Goal: Transaction & Acquisition: Purchase product/service

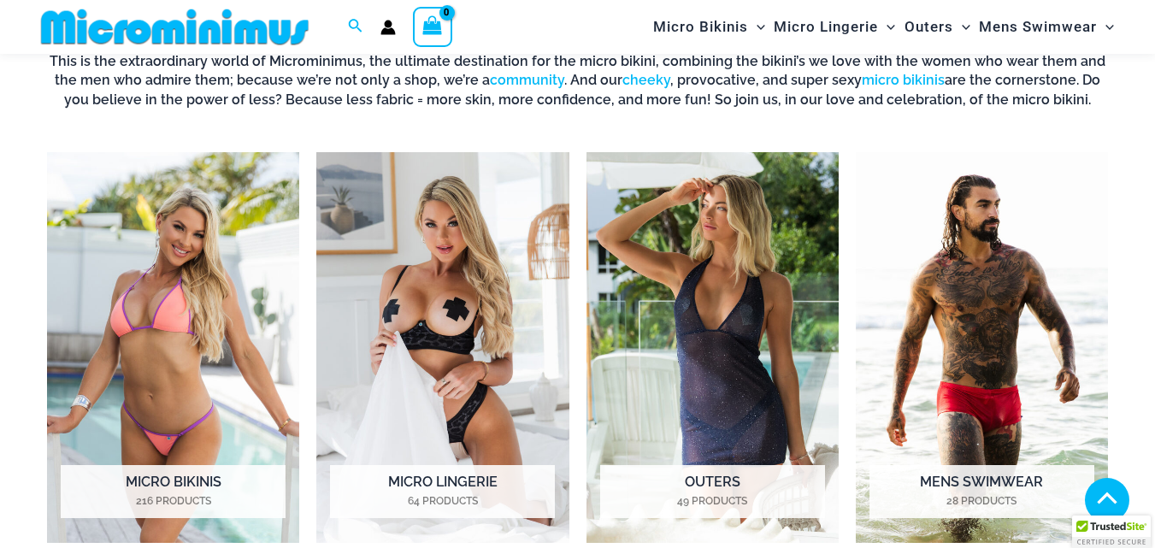
scroll to position [1184, 0]
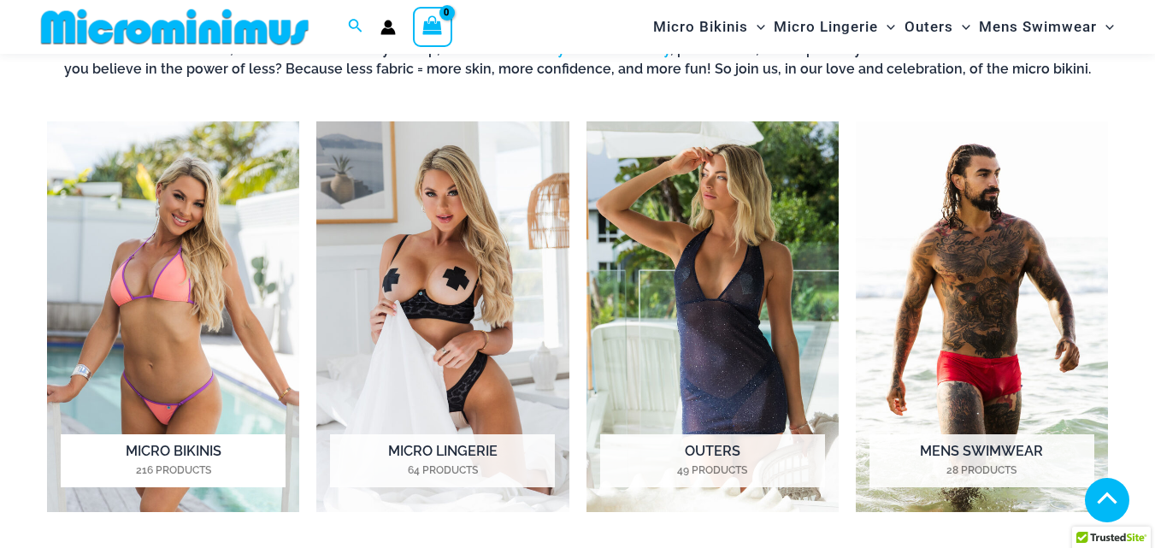
click at [180, 457] on h2 "Micro Bikinis 216 Products" at bounding box center [173, 460] width 225 height 53
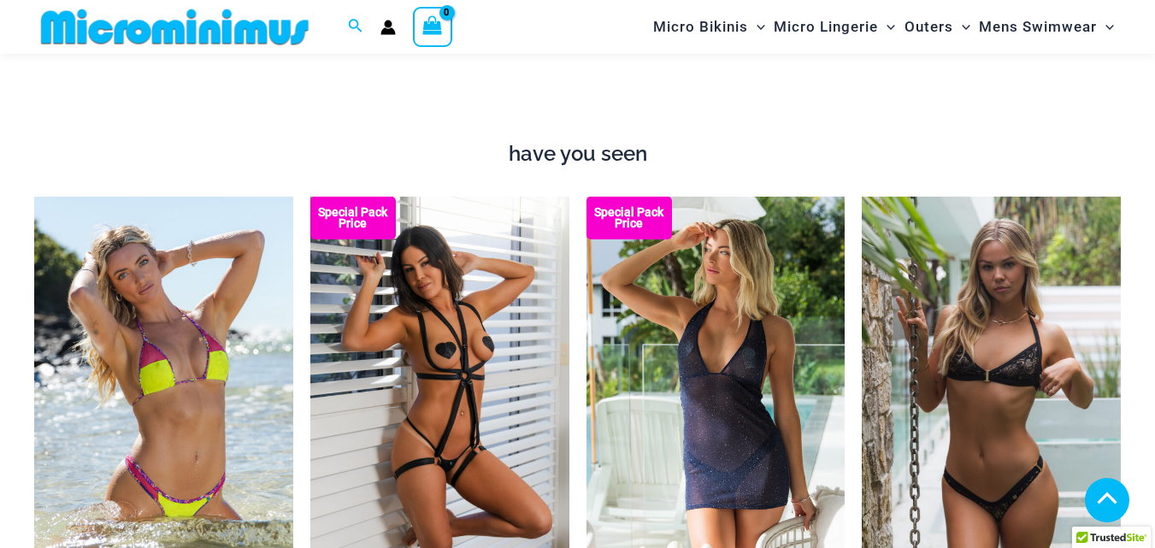
scroll to position [1782, 0]
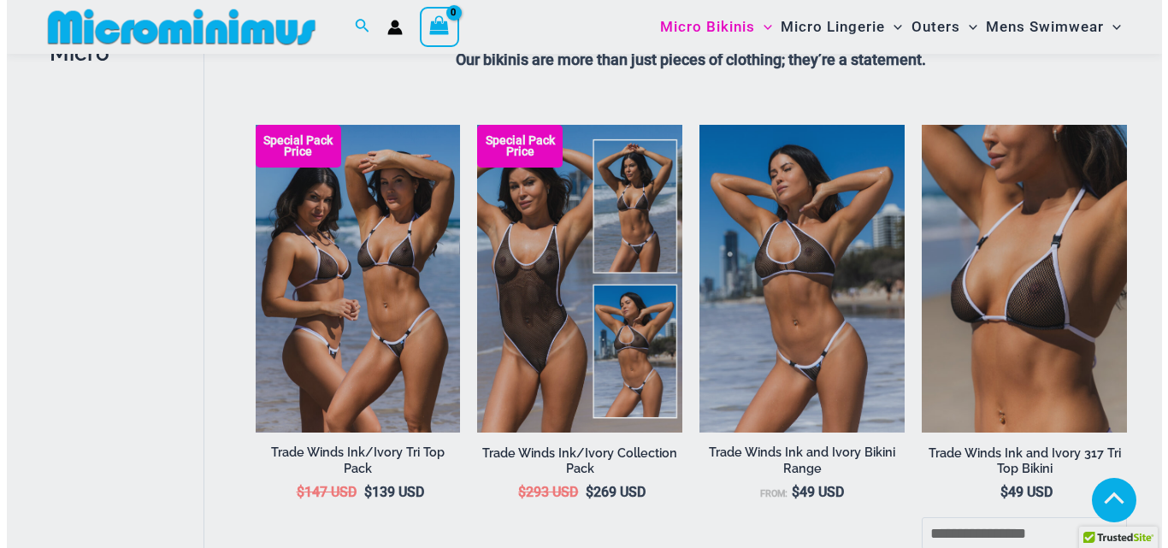
scroll to position [487, 0]
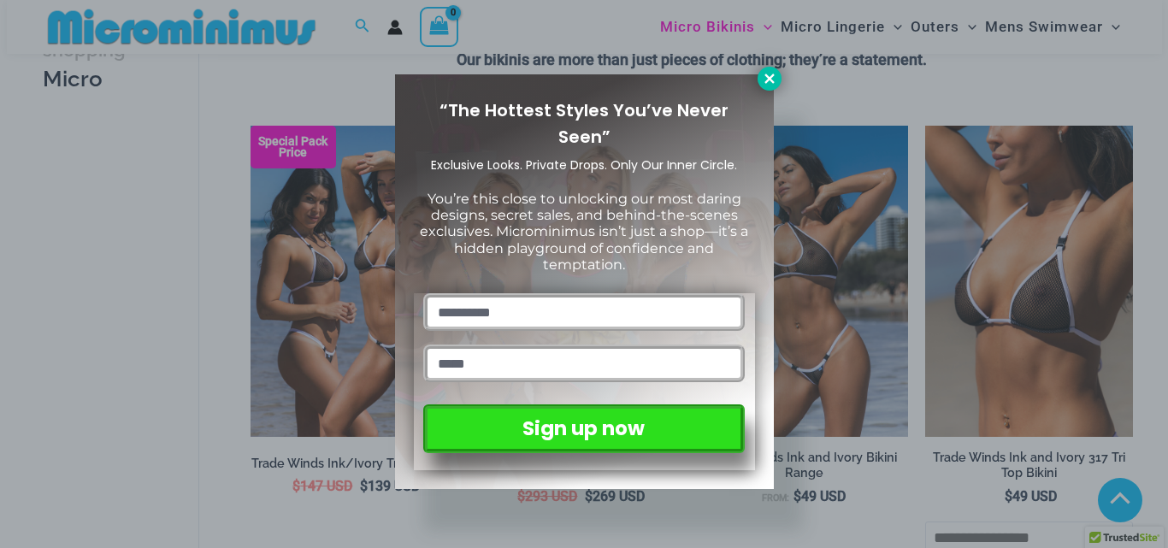
click at [771, 77] on icon at bounding box center [768, 78] width 9 height 9
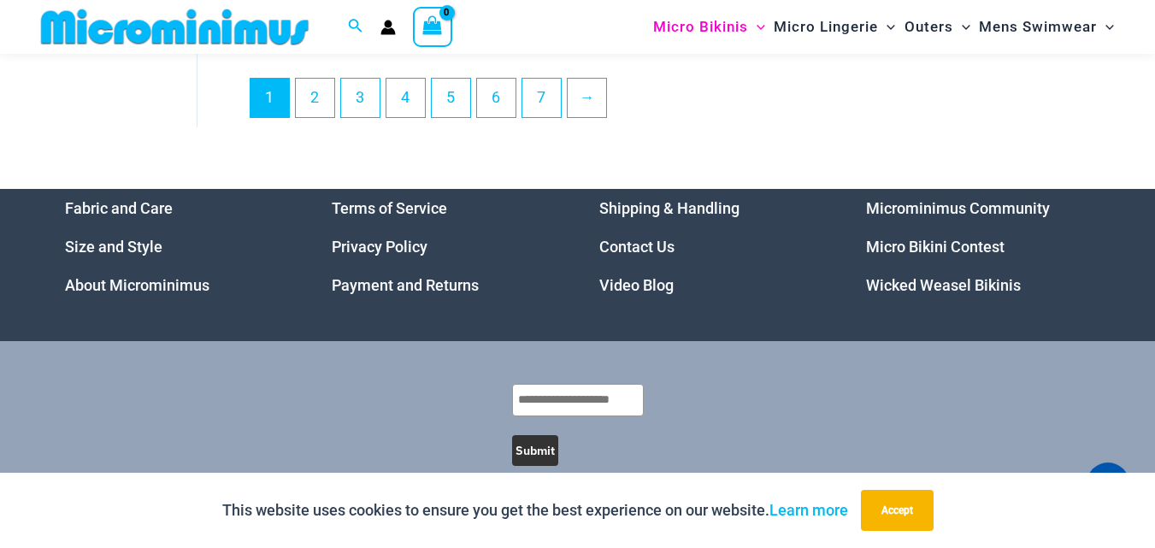
scroll to position [3951, 0]
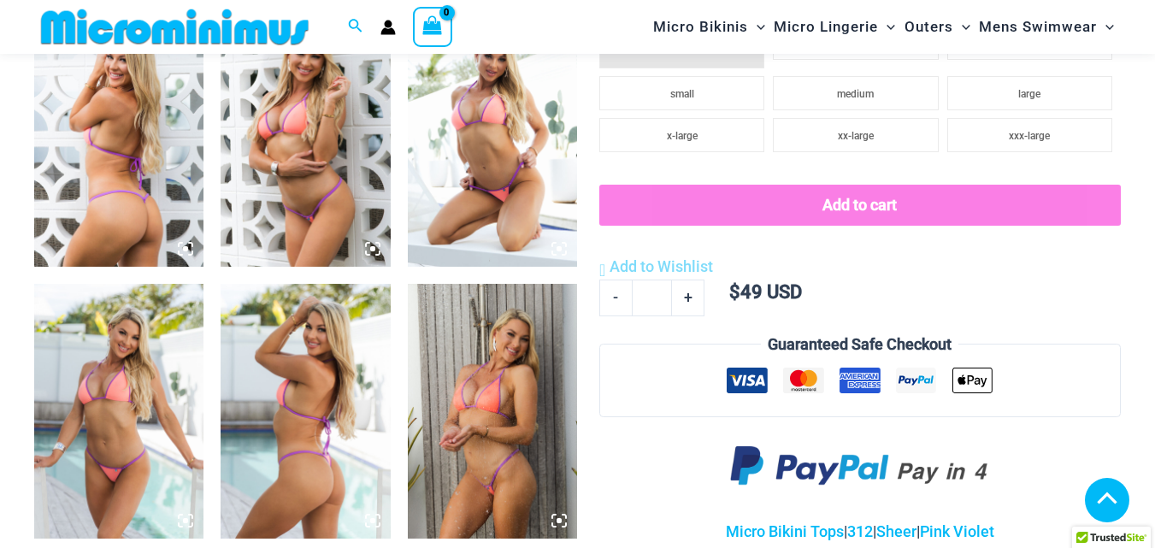
scroll to position [941, 0]
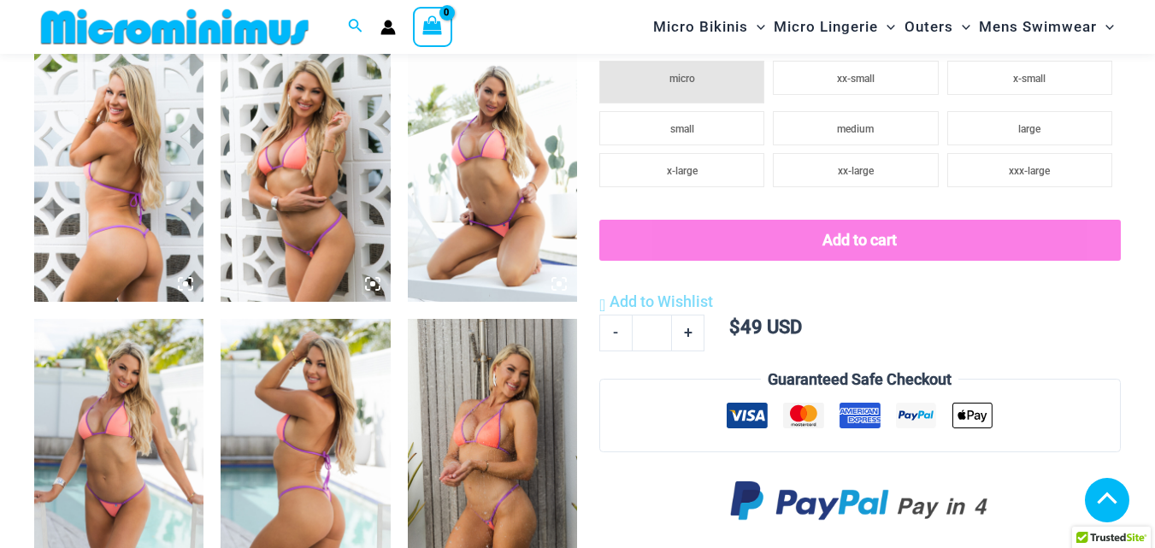
click at [563, 286] on icon at bounding box center [559, 283] width 15 height 15
click at [493, 161] on img at bounding box center [492, 175] width 169 height 255
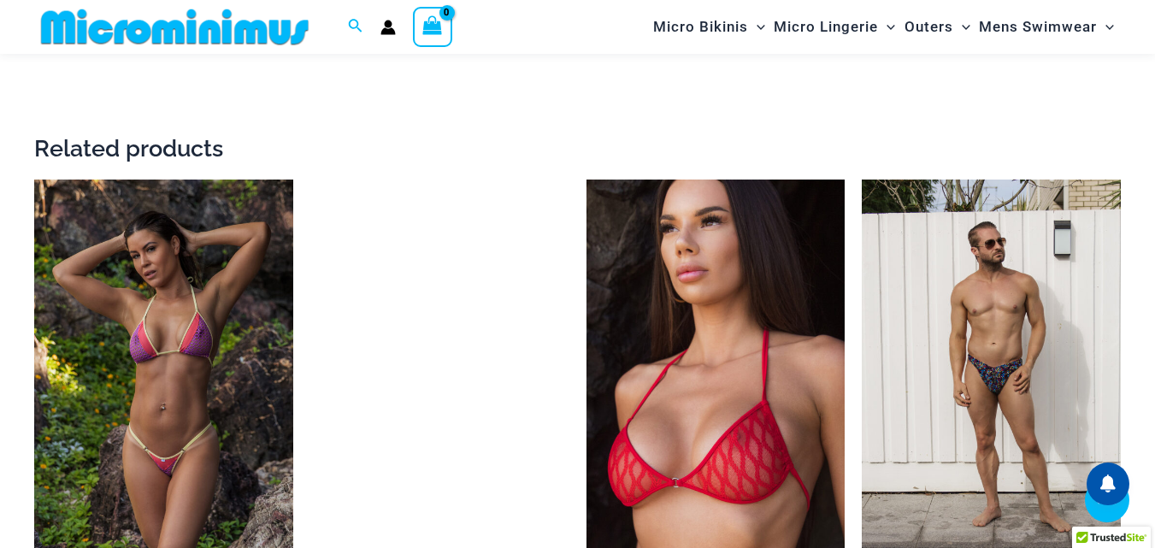
scroll to position [2480, 0]
